Goal: Navigation & Orientation: Go to known website

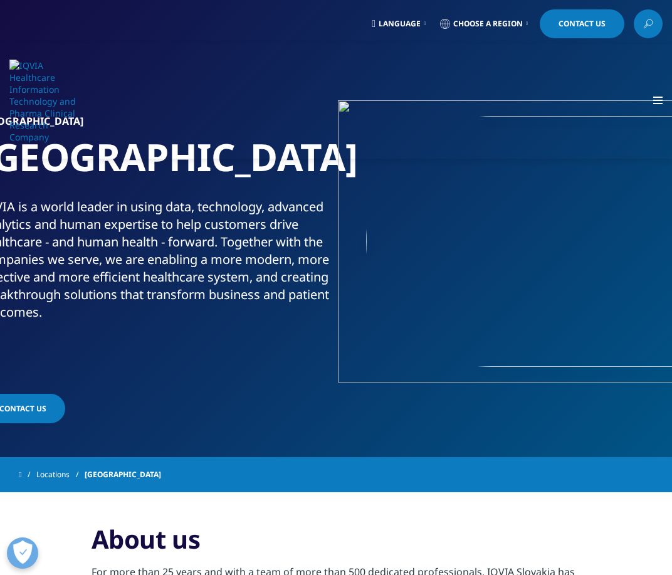
click at [410, 24] on span "Language" at bounding box center [400, 24] width 42 height 10
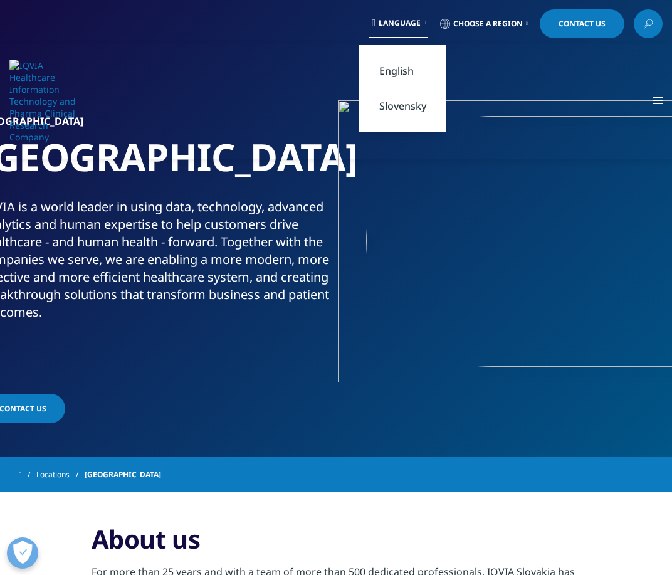
click at [406, 100] on link "Slovensky" at bounding box center [402, 105] width 87 height 35
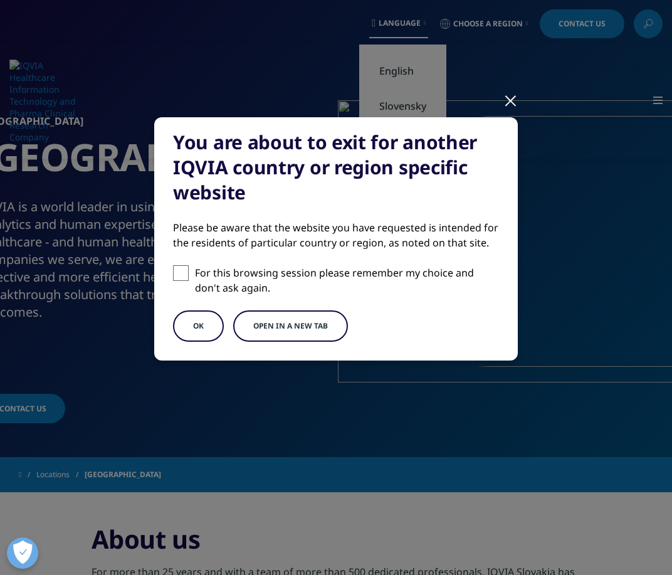
click at [377, 270] on p "For this browsing session please remember my choice and don't ask again." at bounding box center [347, 280] width 304 height 30
click at [189, 270] on input "For this browsing session please remember my choice and don't ask again." at bounding box center [181, 273] width 16 height 16
checkbox input "true"
click at [216, 328] on button "OK" at bounding box center [198, 325] width 51 height 31
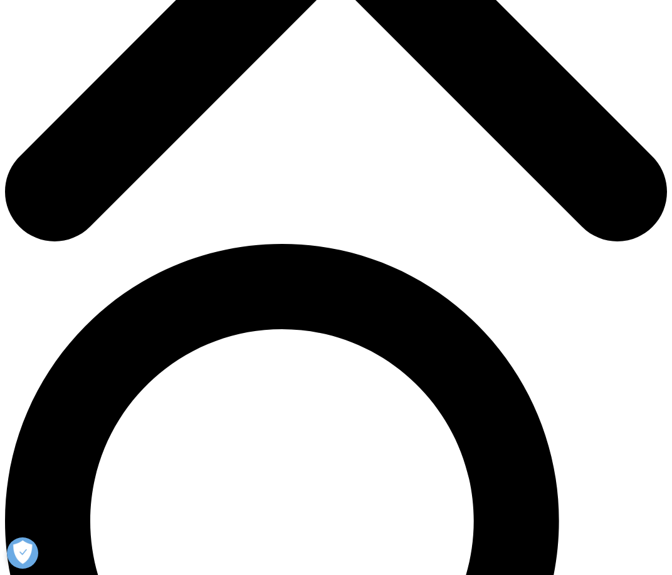
scroll to position [125, 0]
